Goal: Task Accomplishment & Management: Manage account settings

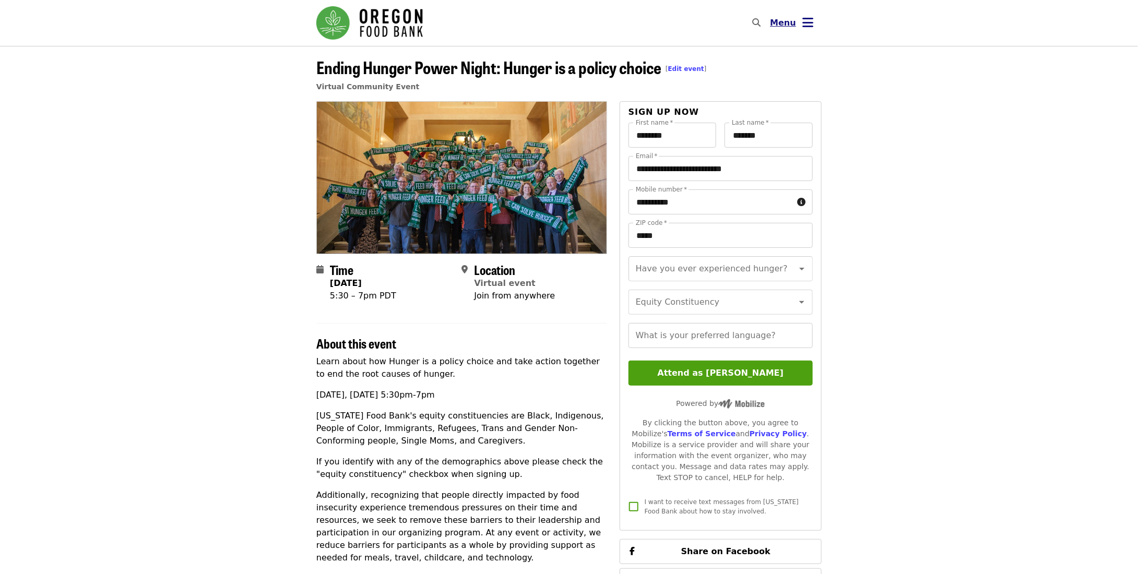
click at [820, 22] on button "Menu" at bounding box center [792, 22] width 60 height 25
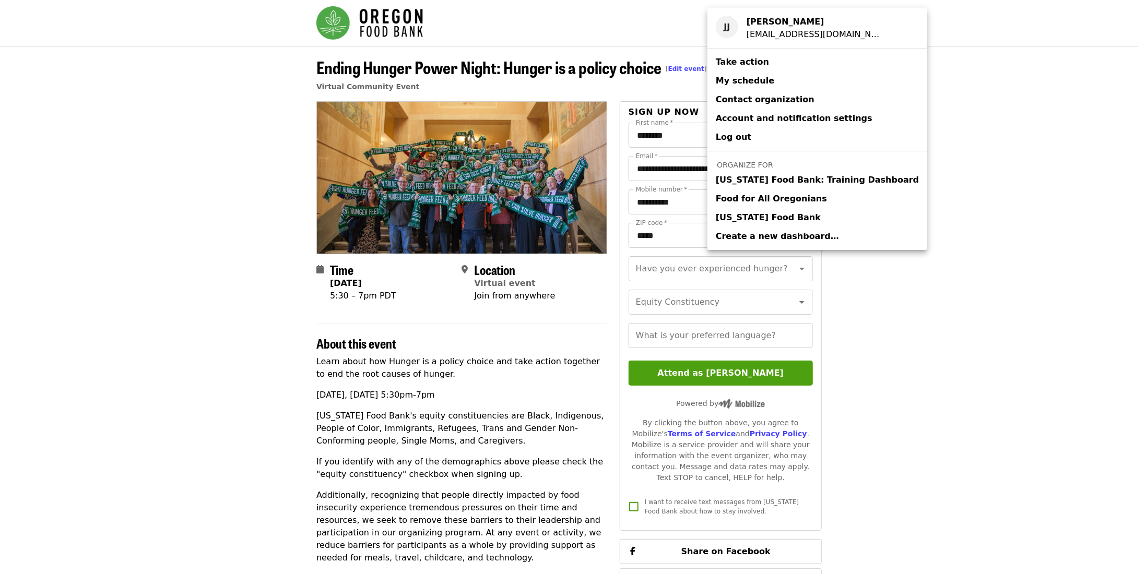
click at [789, 213] on link "Oregon Food Bank" at bounding box center [817, 217] width 220 height 19
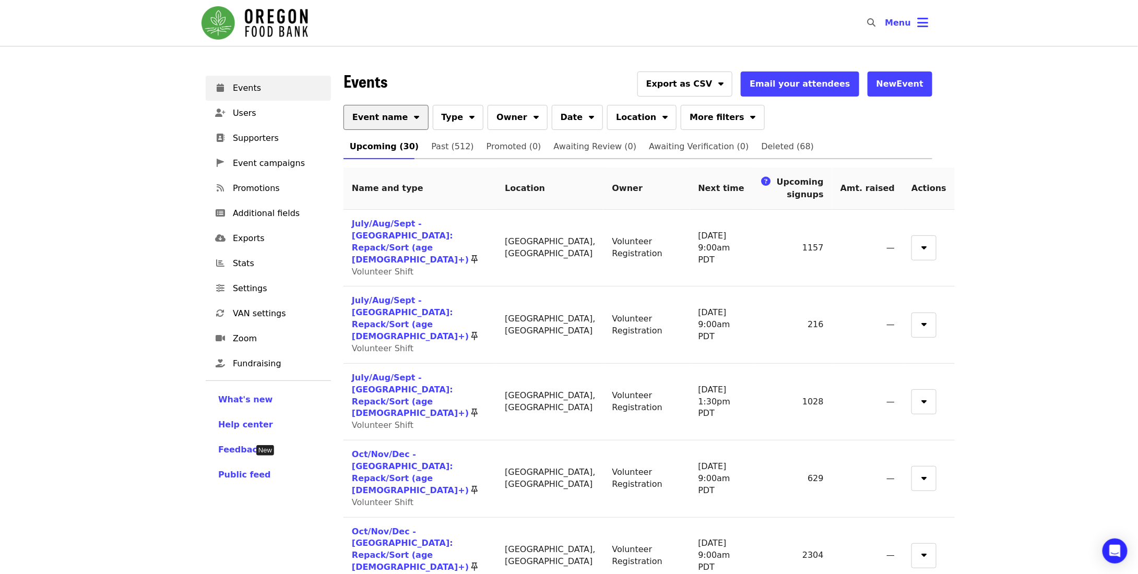
click at [382, 118] on span "Event name" at bounding box center [380, 117] width 56 height 13
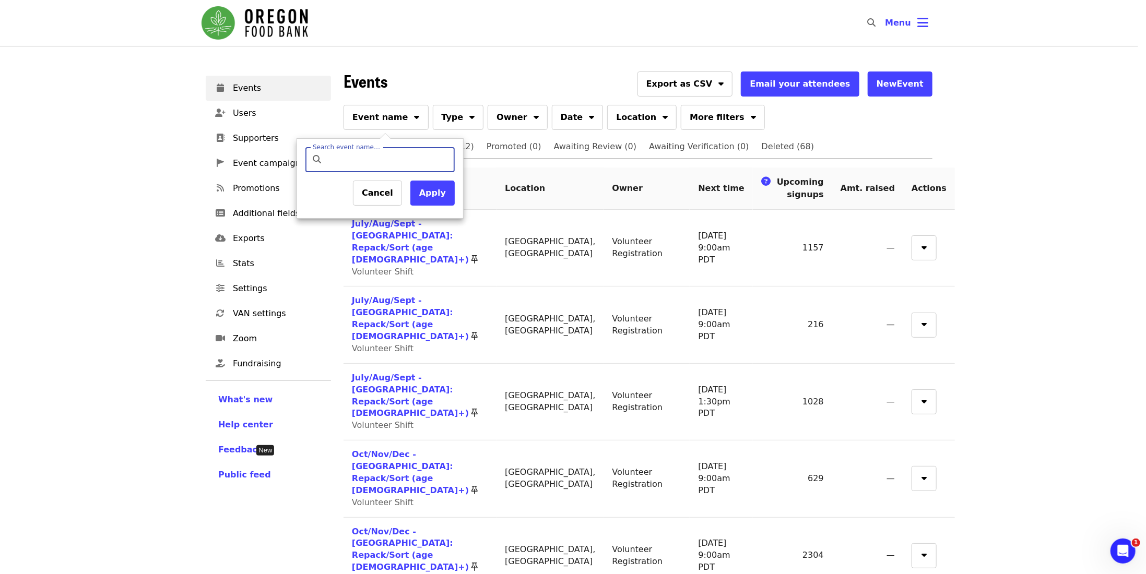
click at [385, 157] on input "Search event name…" at bounding box center [388, 159] width 123 height 25
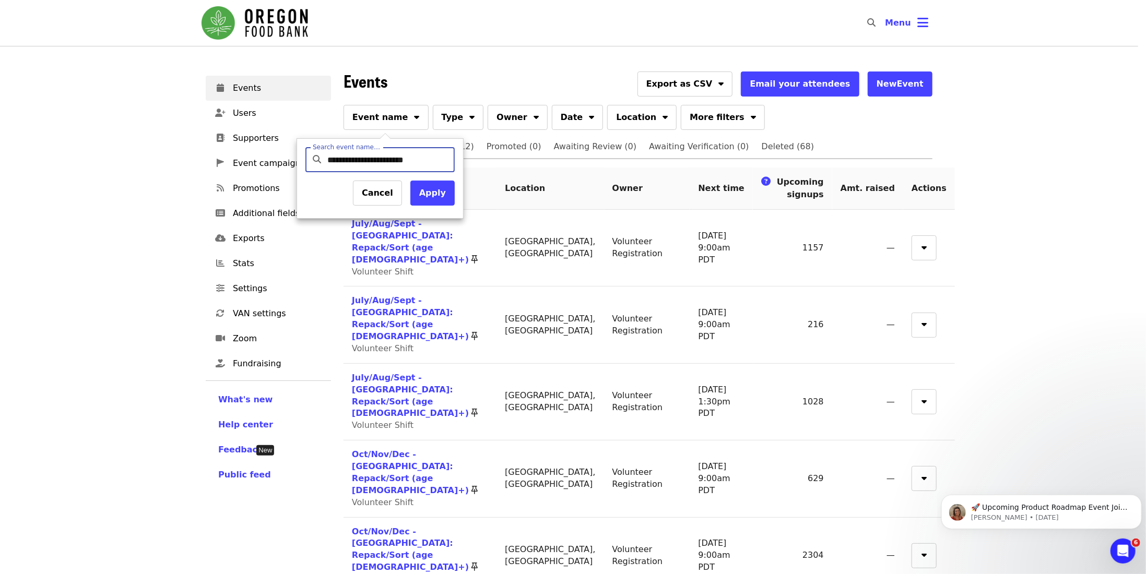
type input "**********"
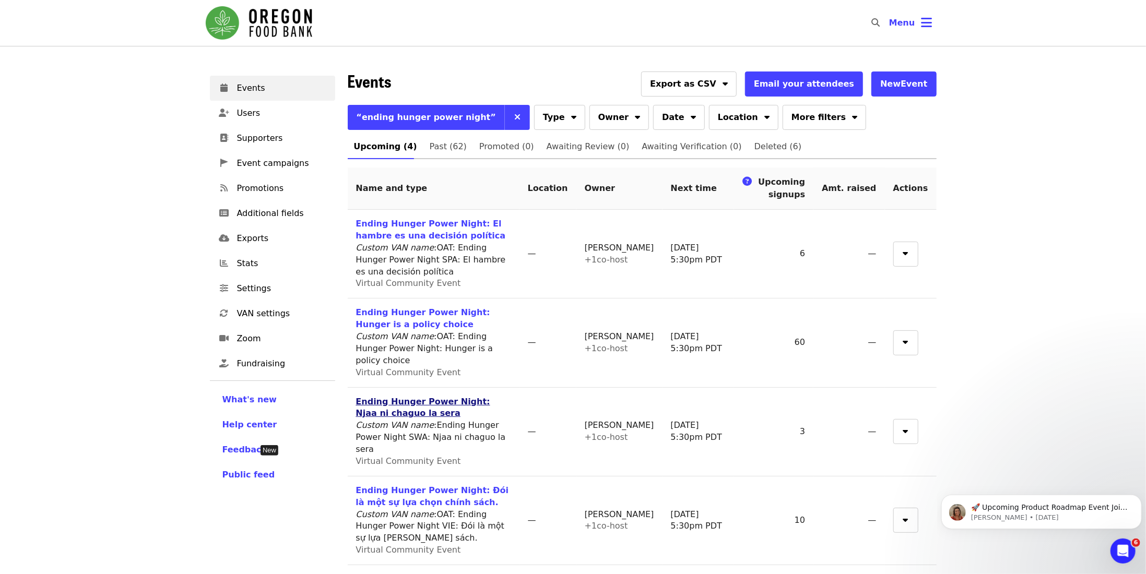
click at [482, 397] on link "Ending Hunger Power Night: Njaa ni chaguo la sera" at bounding box center [423, 408] width 134 height 22
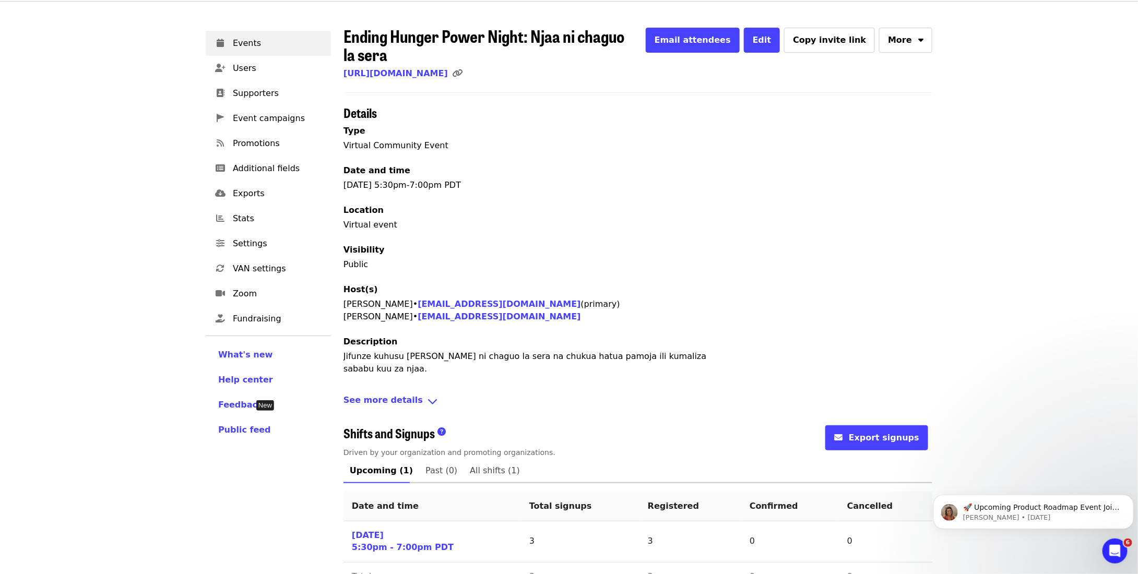
scroll to position [59, 0]
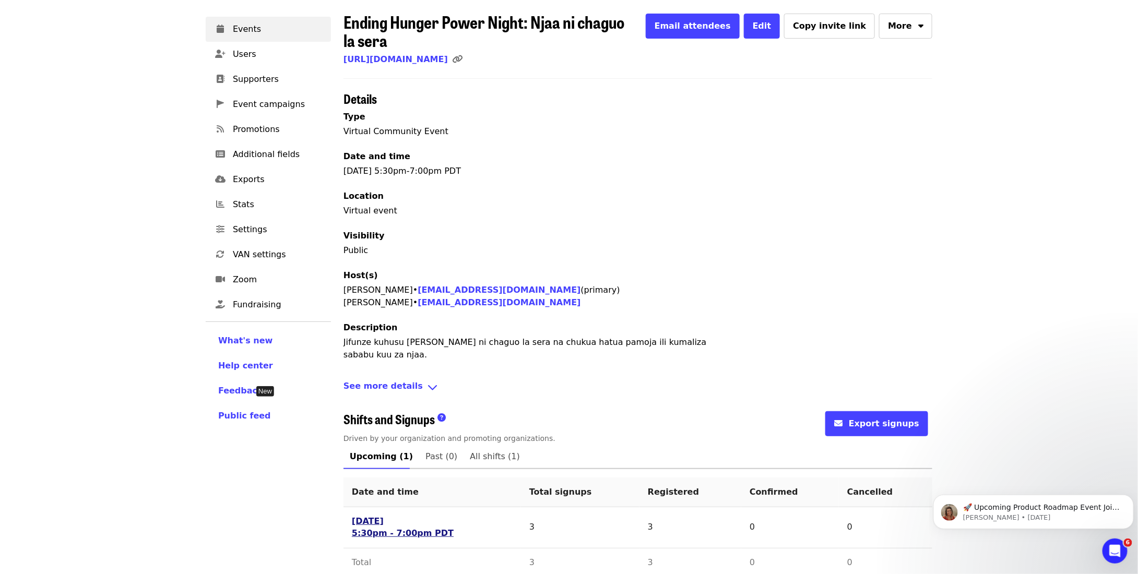
click at [371, 516] on link "Tue 9/9/25 5:30pm - 7:00pm PDT" at bounding box center [403, 528] width 102 height 24
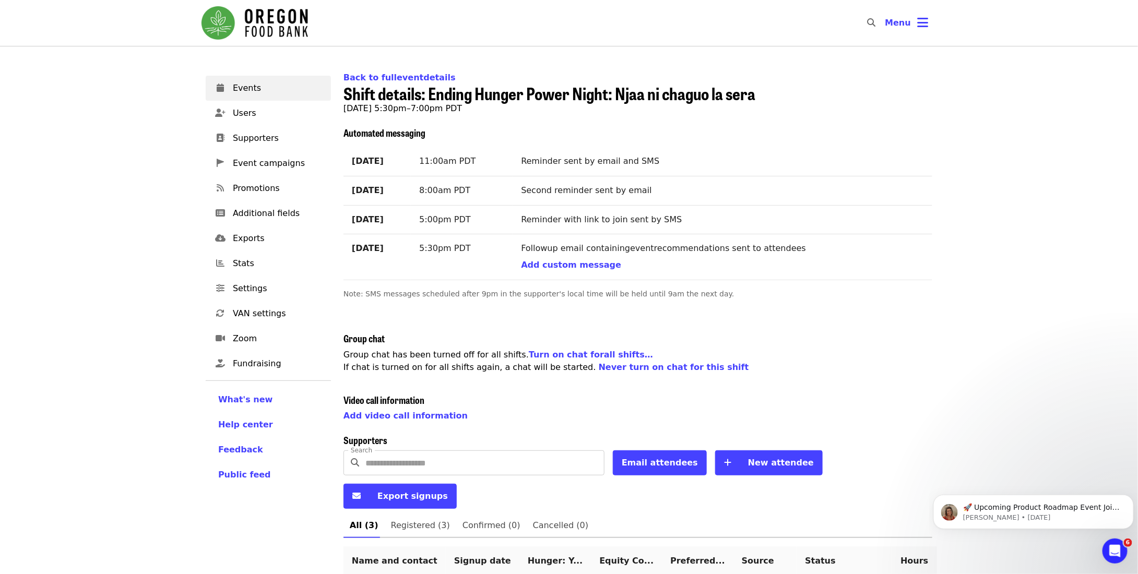
scroll to position [157, 0]
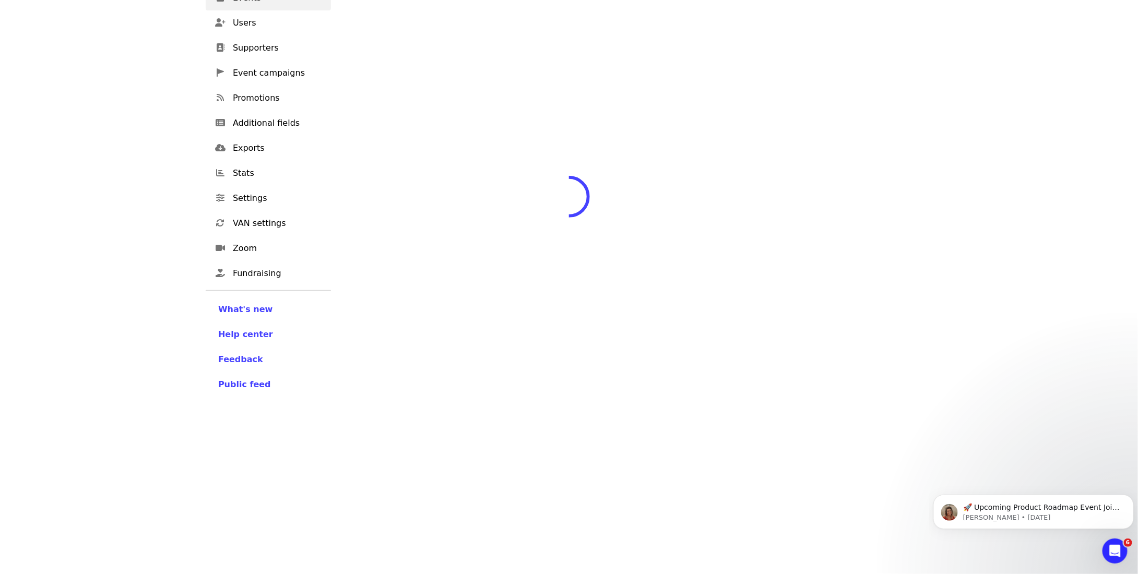
scroll to position [59, 0]
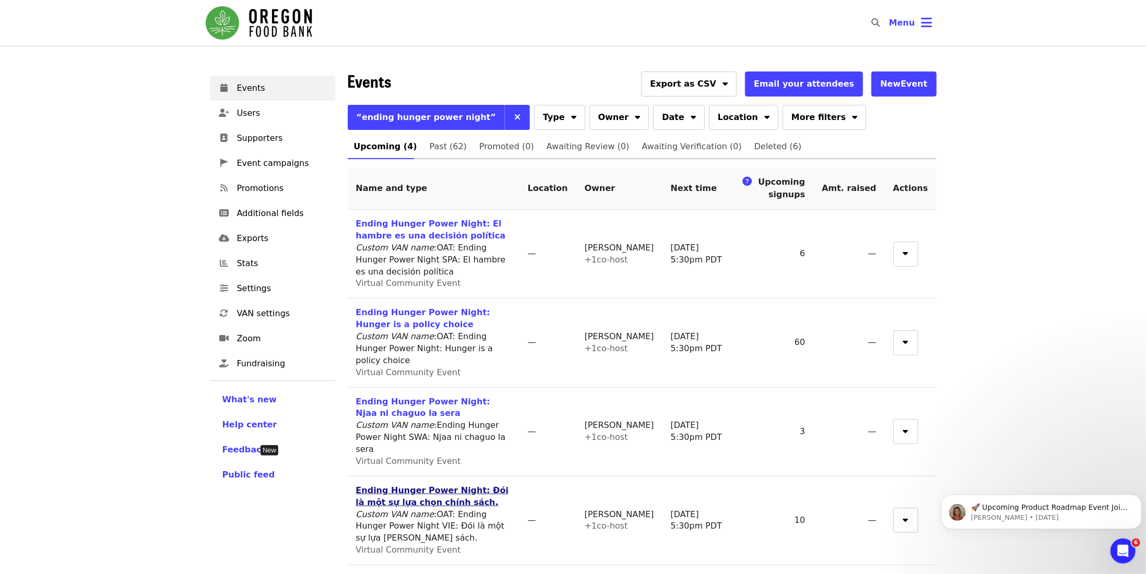
click at [492, 486] on link "Ending Hunger Power Night: Đói là một sự lựa chọn chính sách." at bounding box center [432, 497] width 153 height 22
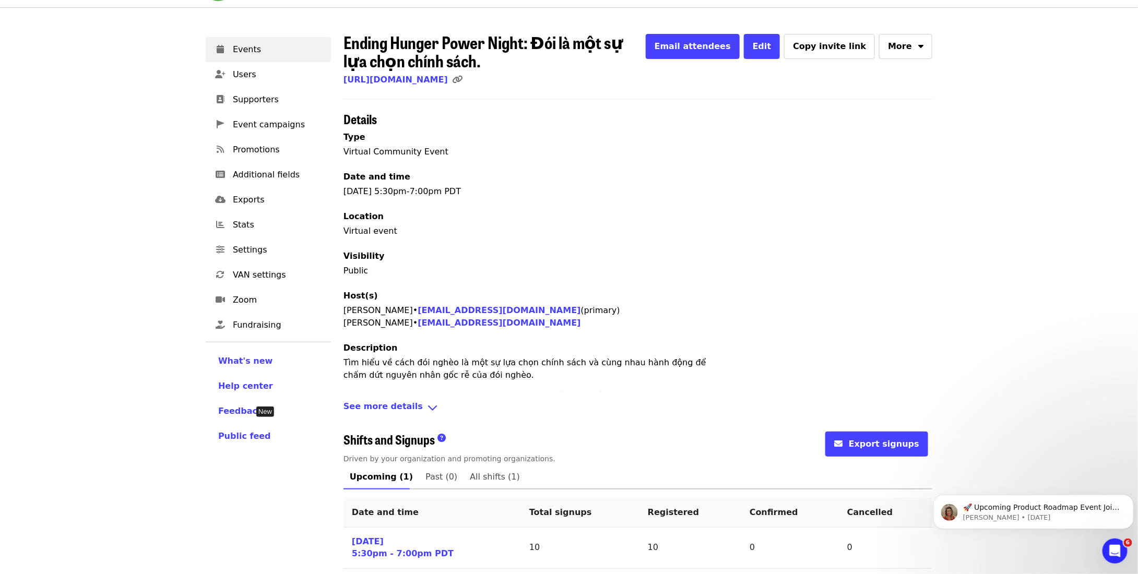
scroll to position [75, 0]
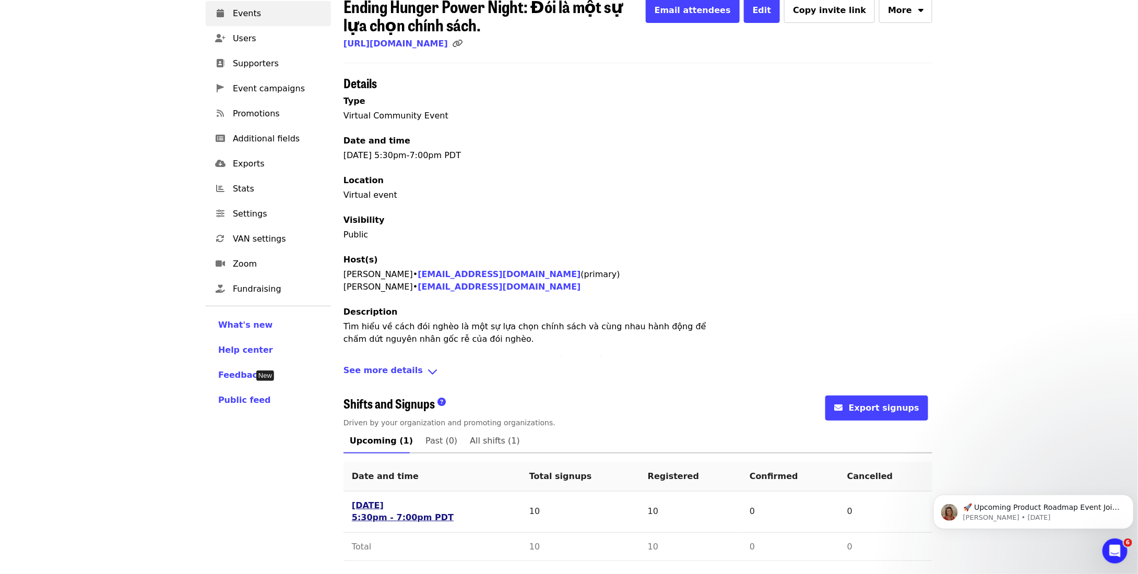
click at [395, 515] on link "Tue 9/9/25 5:30pm - 7:00pm PDT" at bounding box center [403, 512] width 102 height 24
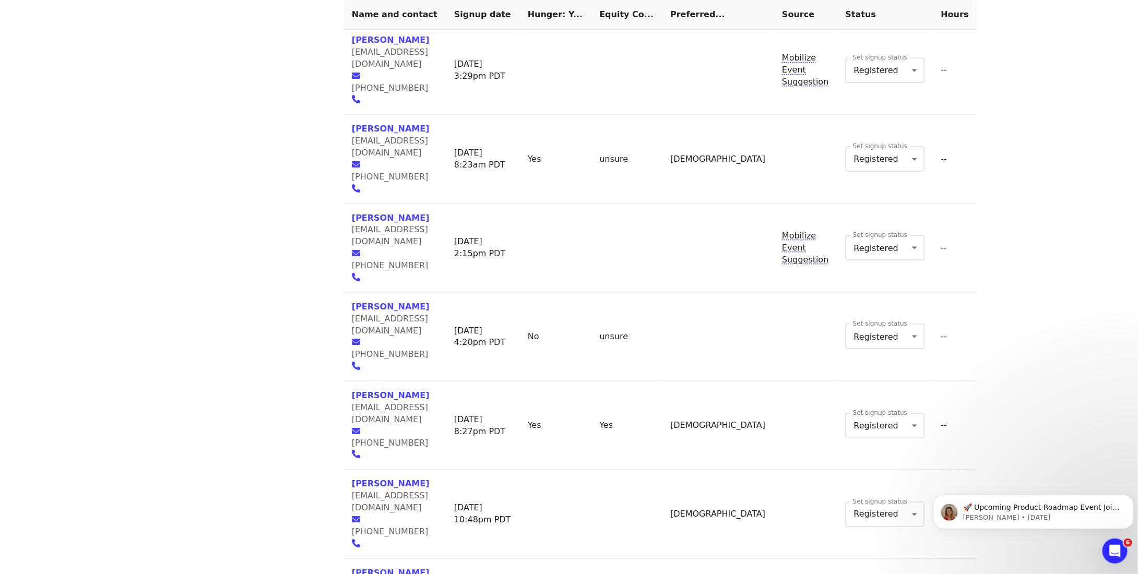
scroll to position [562, 0]
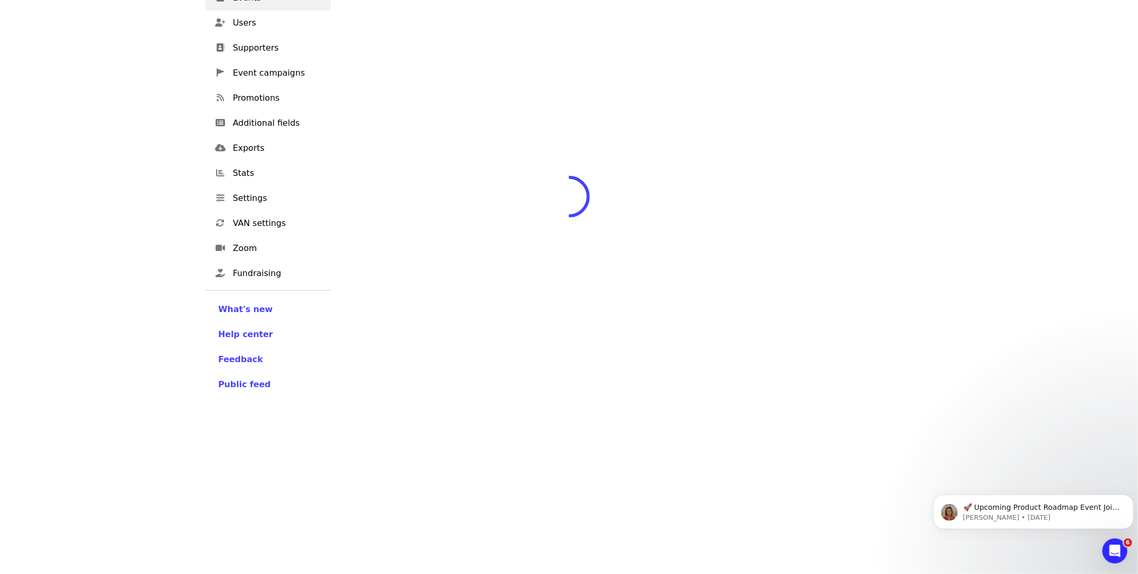
scroll to position [75, 0]
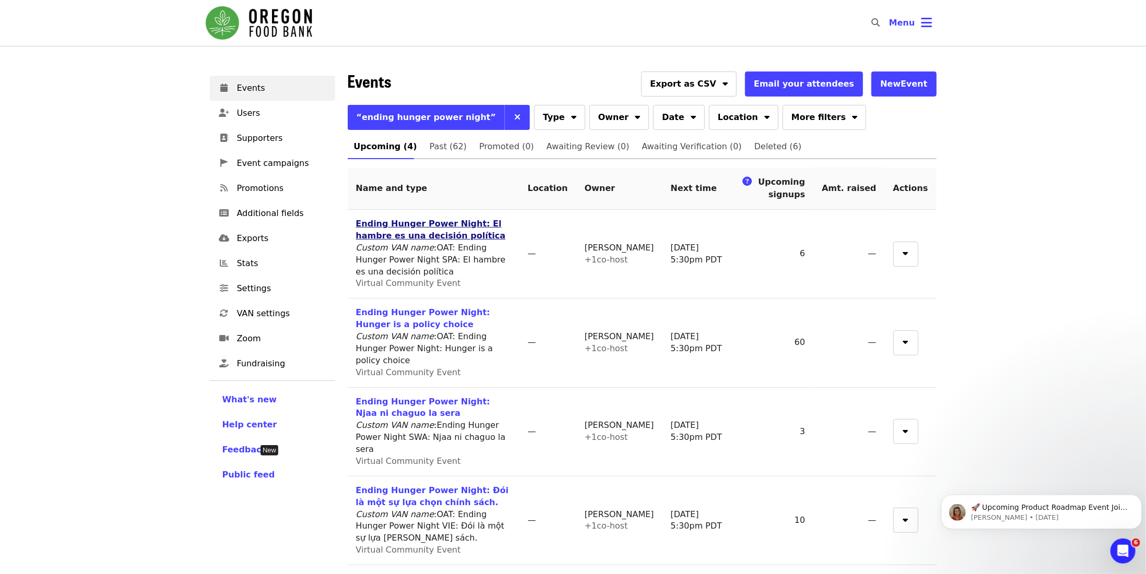
click at [481, 220] on link "Ending Hunger Power Night: El hambre es una decisión política" at bounding box center [431, 230] width 150 height 22
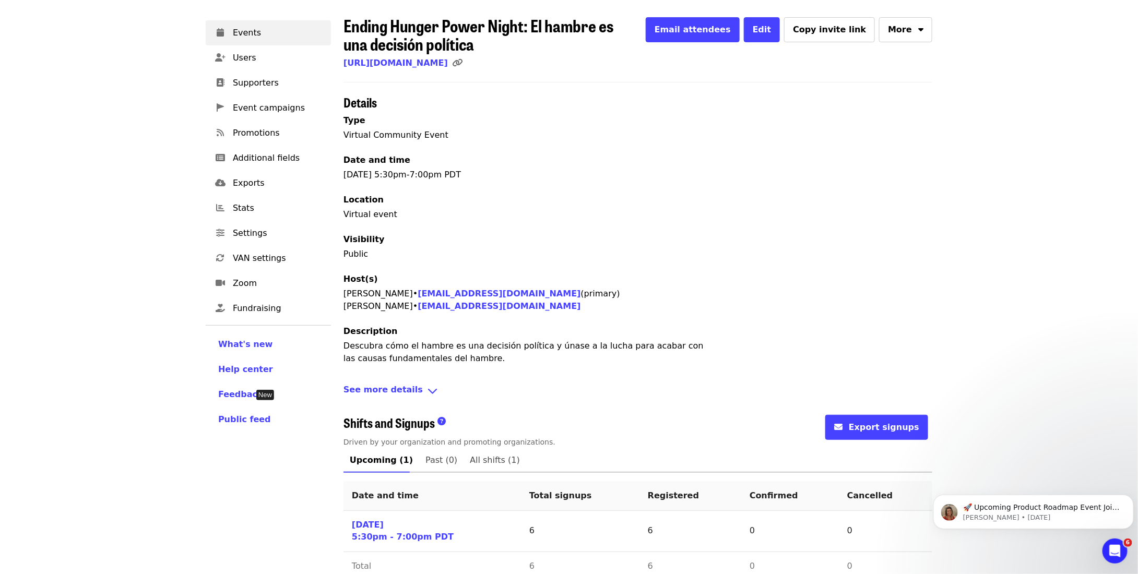
scroll to position [75, 0]
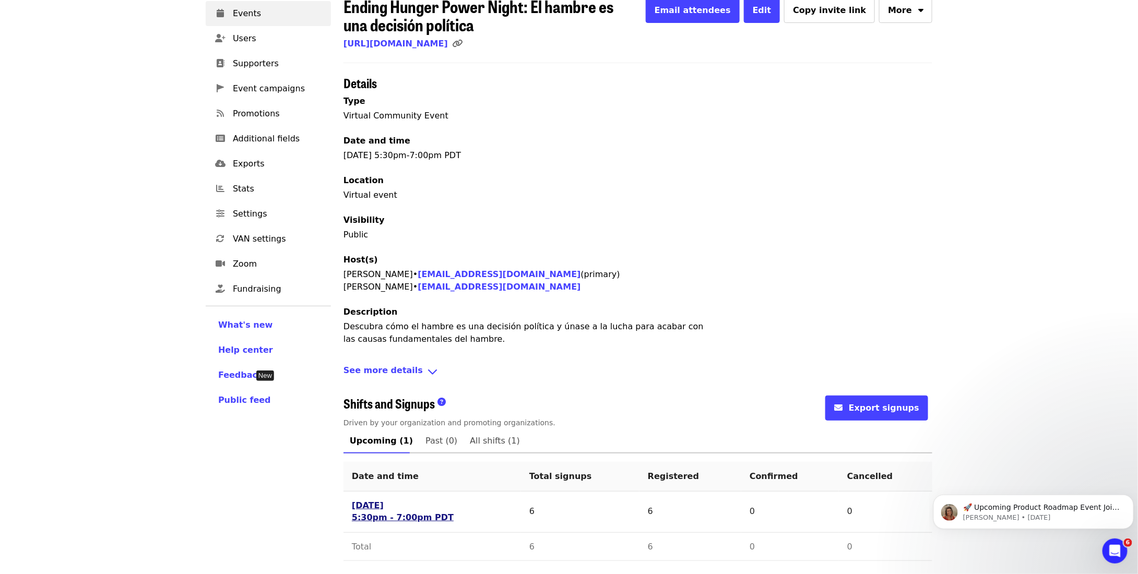
click at [406, 517] on link "Tue 9/9/25 5:30pm - 7:00pm PDT" at bounding box center [403, 512] width 102 height 24
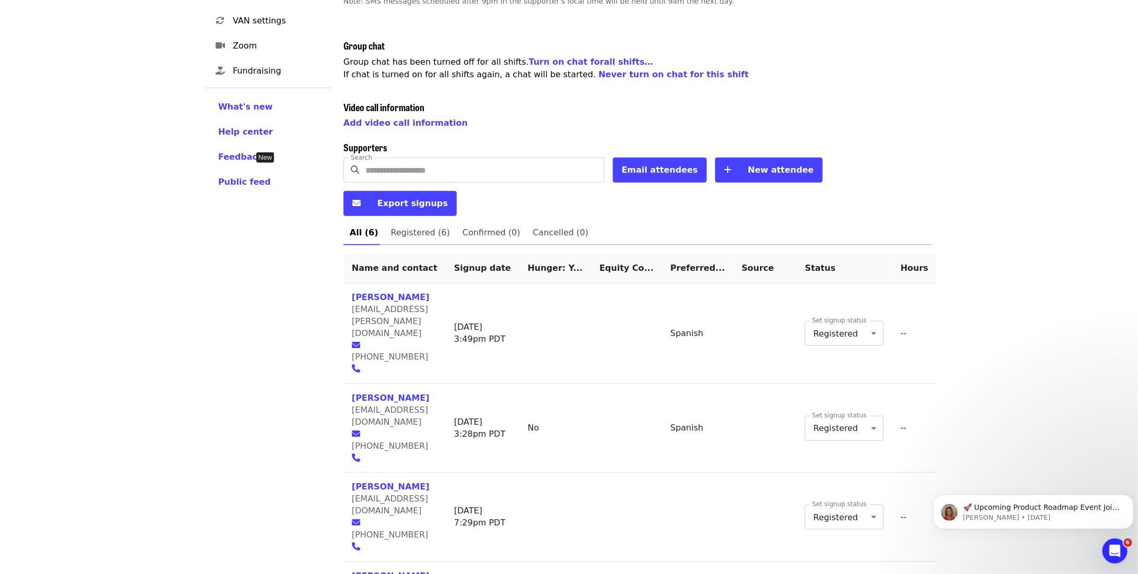
scroll to position [315, 0]
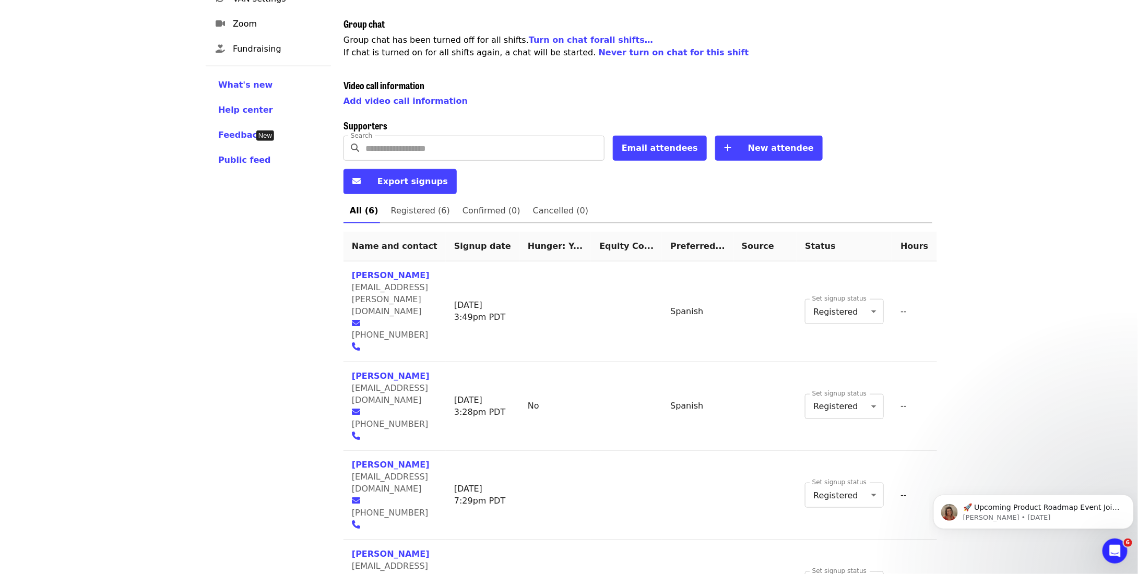
scroll to position [75, 0]
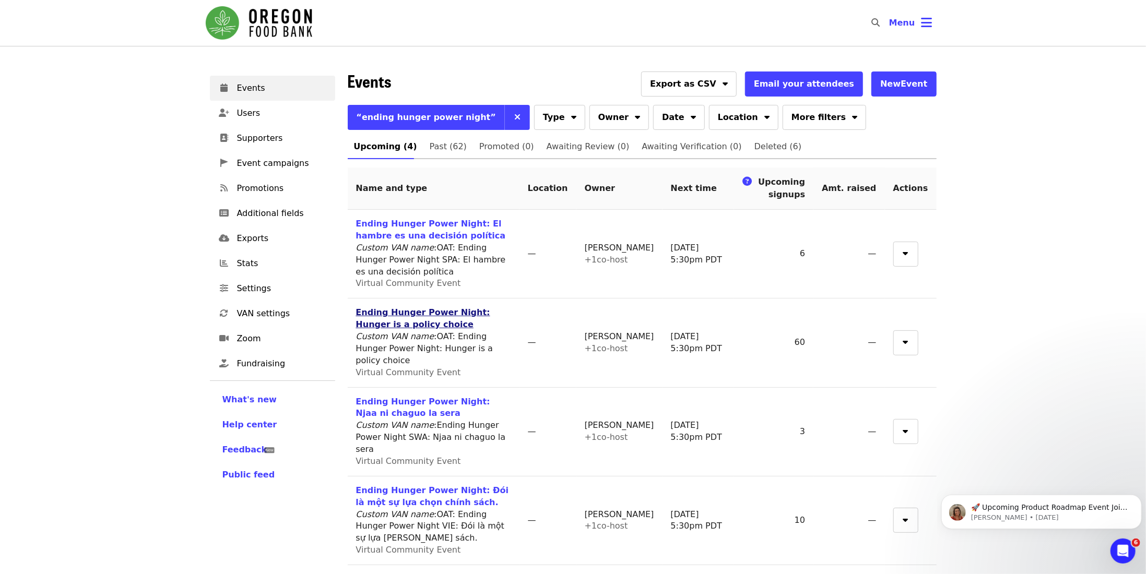
click at [454, 308] on link "Ending Hunger Power Night: Hunger is a policy choice" at bounding box center [423, 319] width 134 height 22
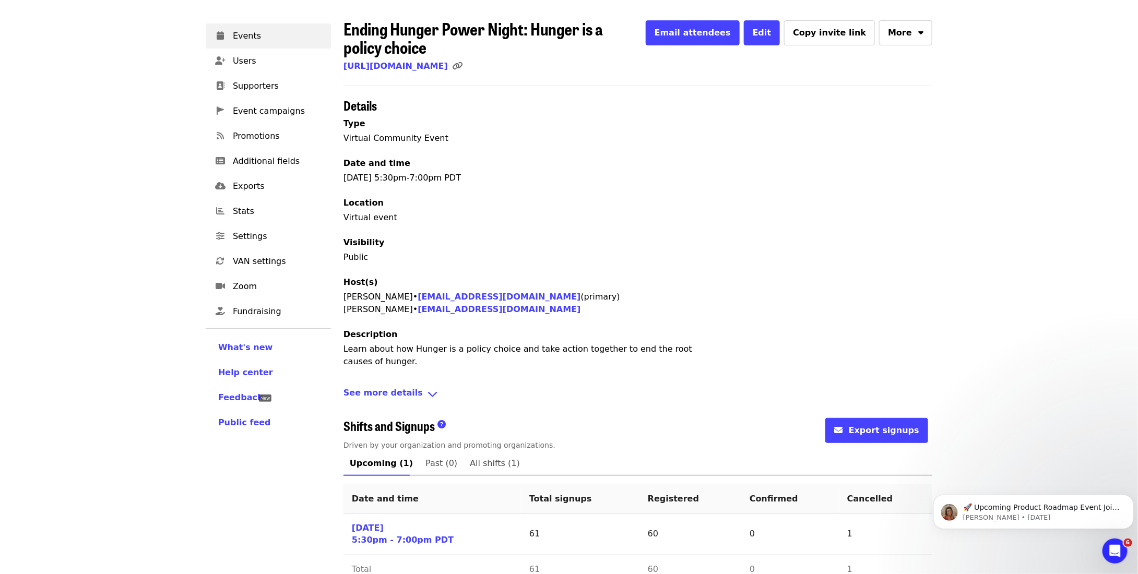
scroll to position [75, 0]
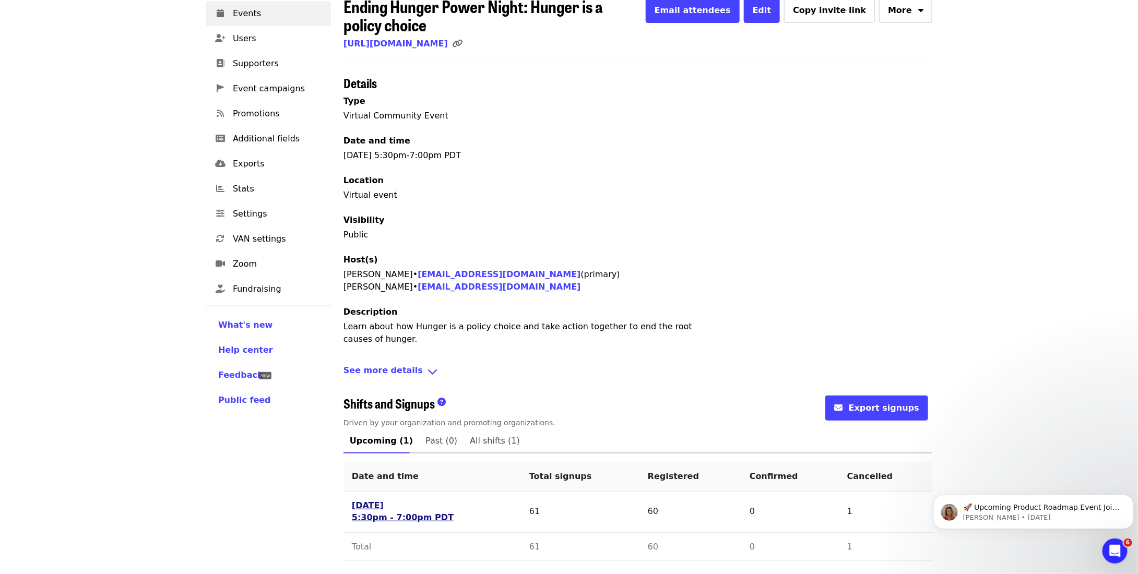
click at [376, 515] on link "Tue 9/9/25 5:30pm - 7:00pm PDT" at bounding box center [403, 512] width 102 height 24
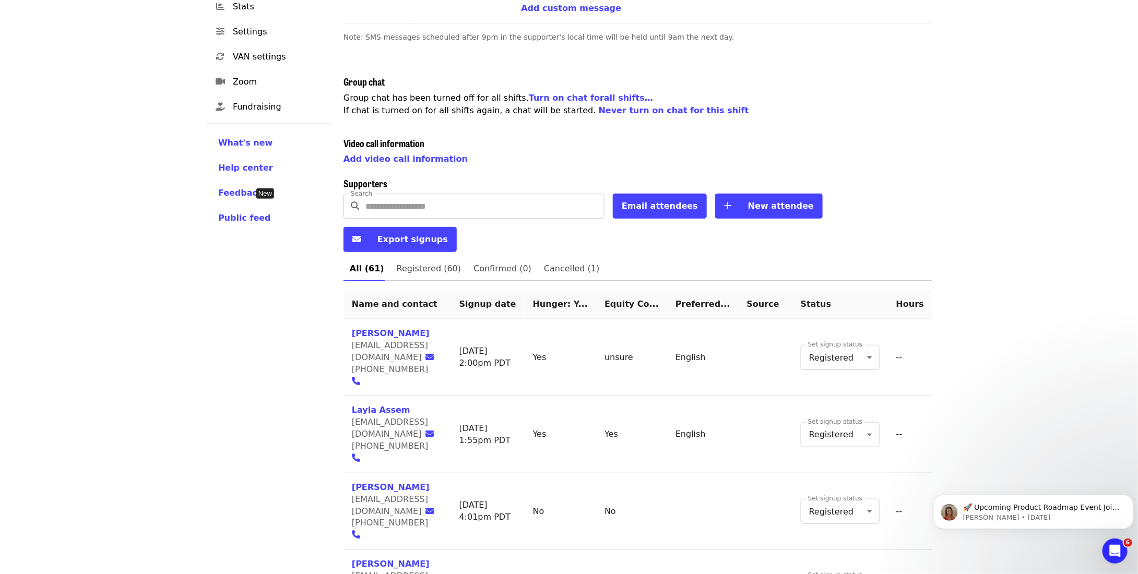
scroll to position [238, 0]
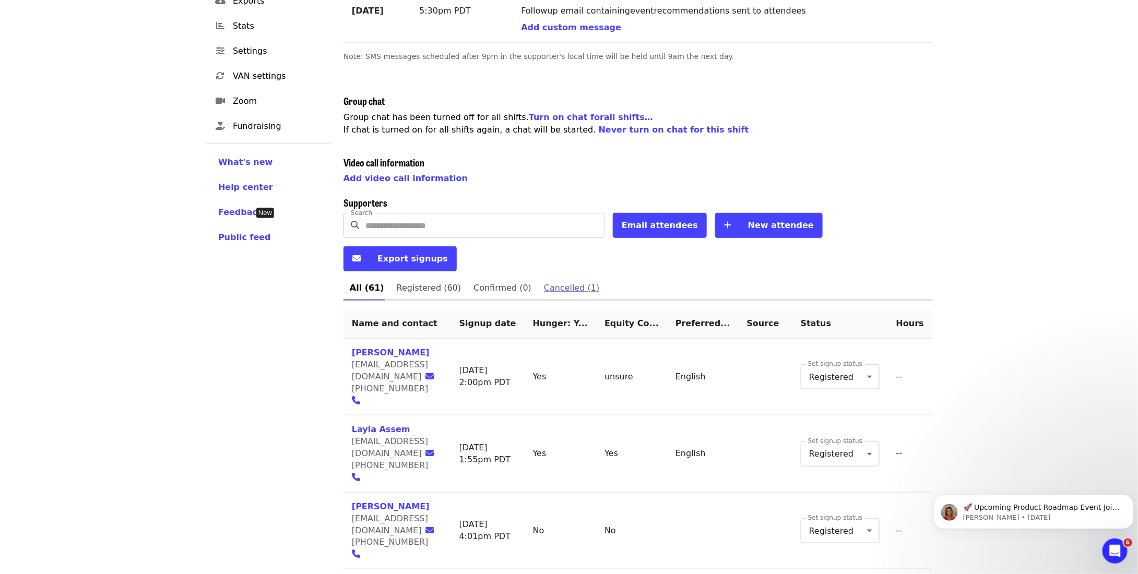
click at [556, 281] on span "Cancelled (1)" at bounding box center [571, 288] width 55 height 15
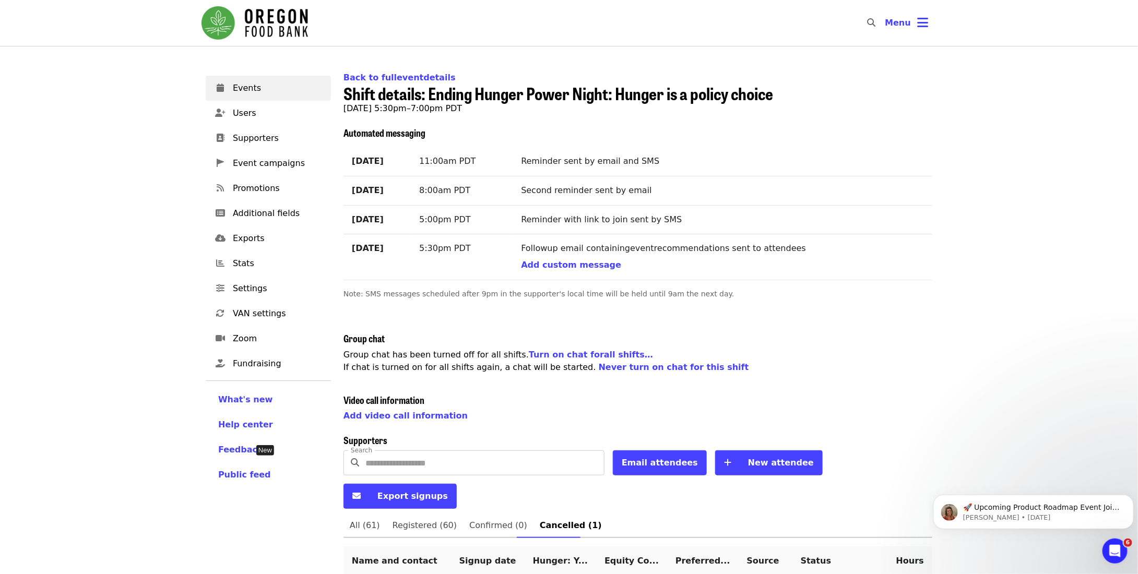
scroll to position [39, 0]
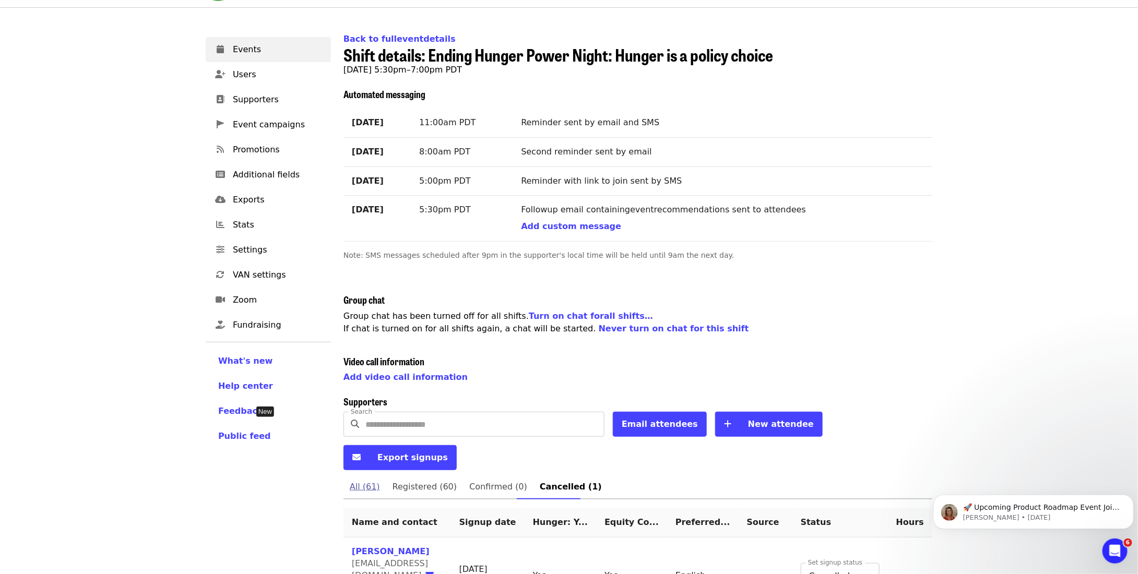
click at [374, 480] on span "All (61)" at bounding box center [365, 487] width 30 height 15
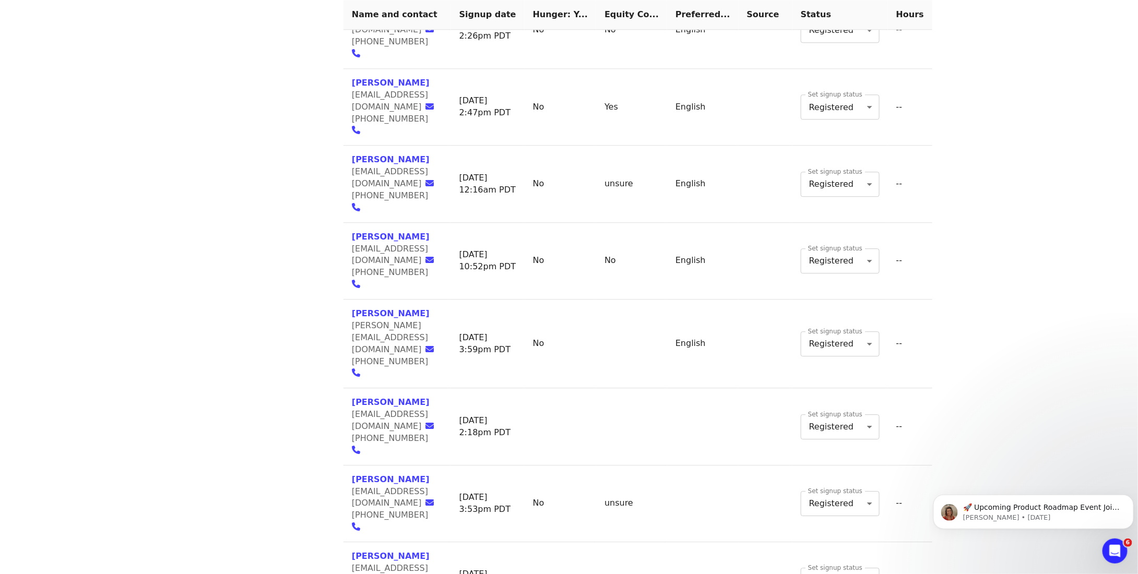
scroll to position [1491, 0]
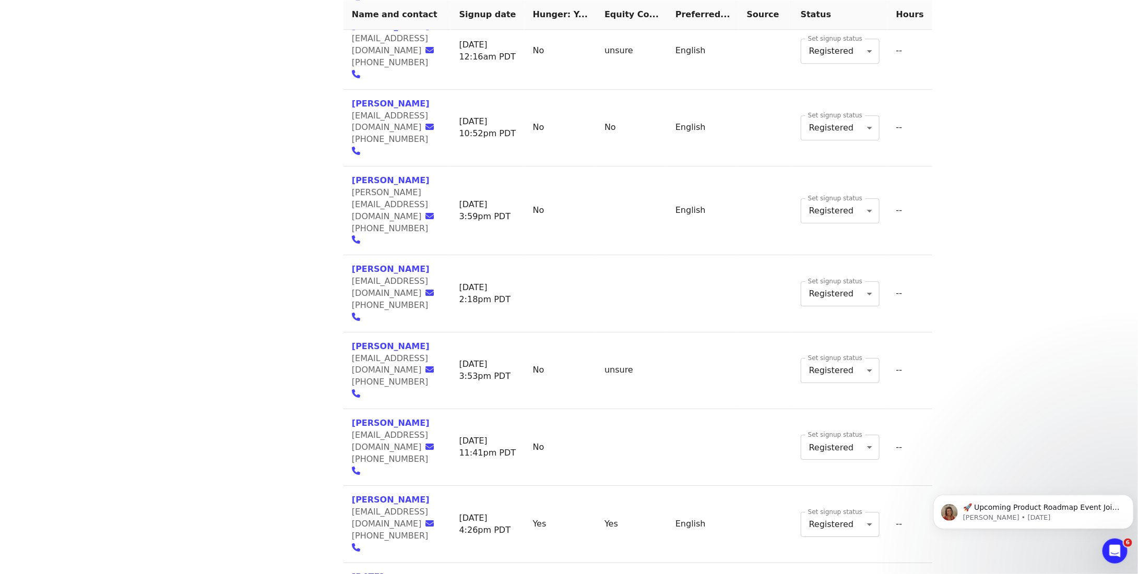
scroll to position [39, 0]
